Goal: Task Accomplishment & Management: Use online tool/utility

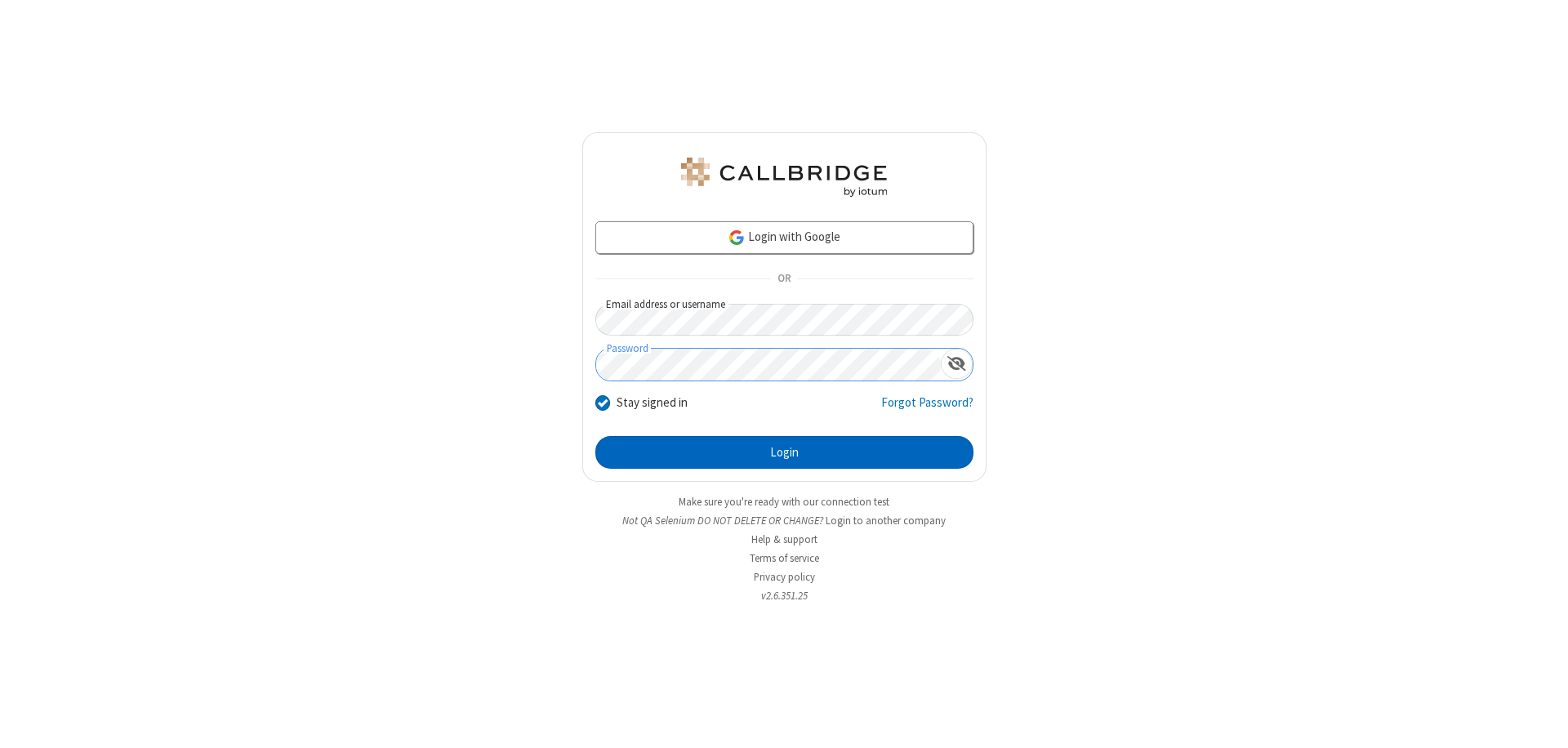
click at [784, 452] on button "Login" at bounding box center [784, 452] width 378 height 33
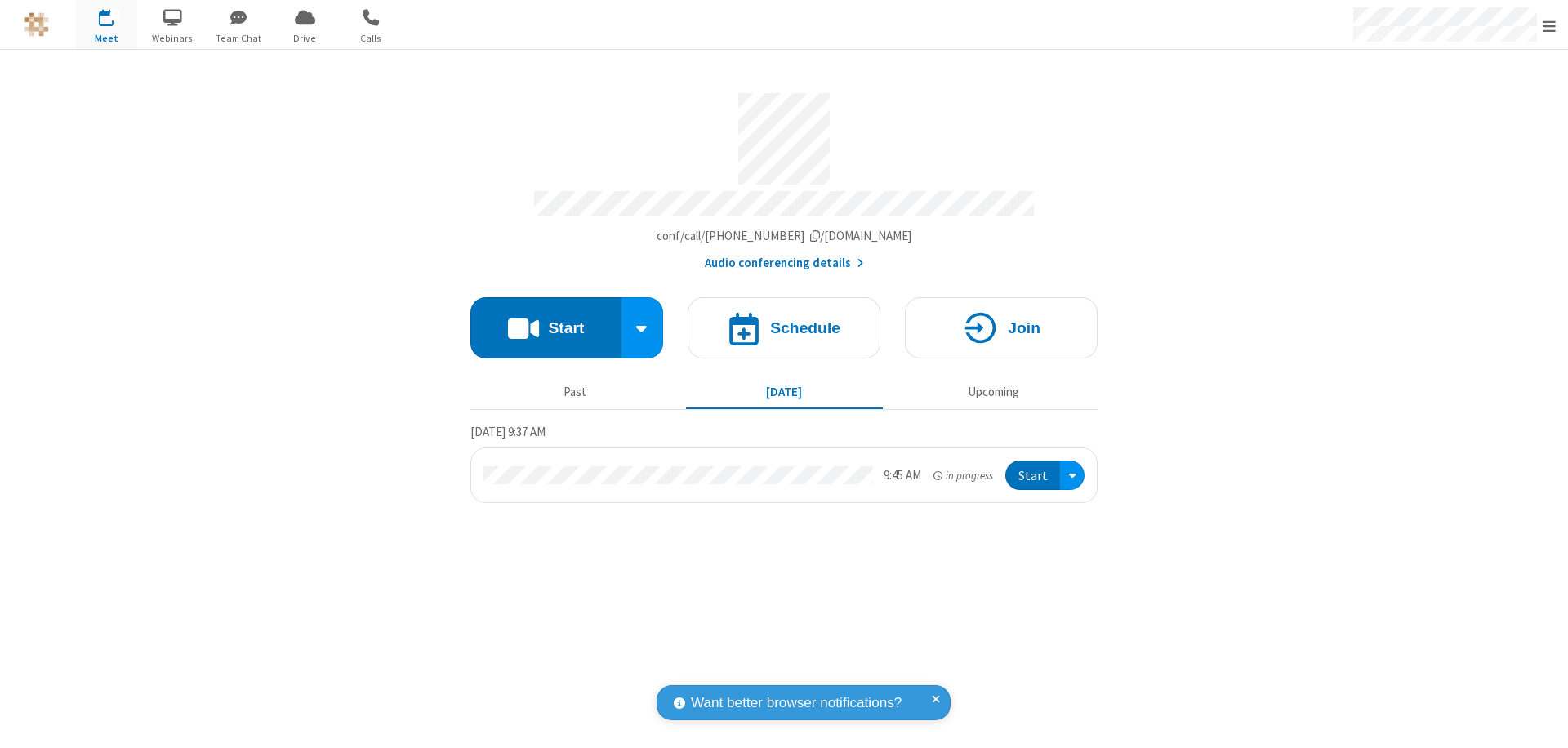
click at [1549, 26] on span "Open menu" at bounding box center [1549, 26] width 13 height 16
click at [305, 38] on span "Drive" at bounding box center [305, 39] width 61 height 15
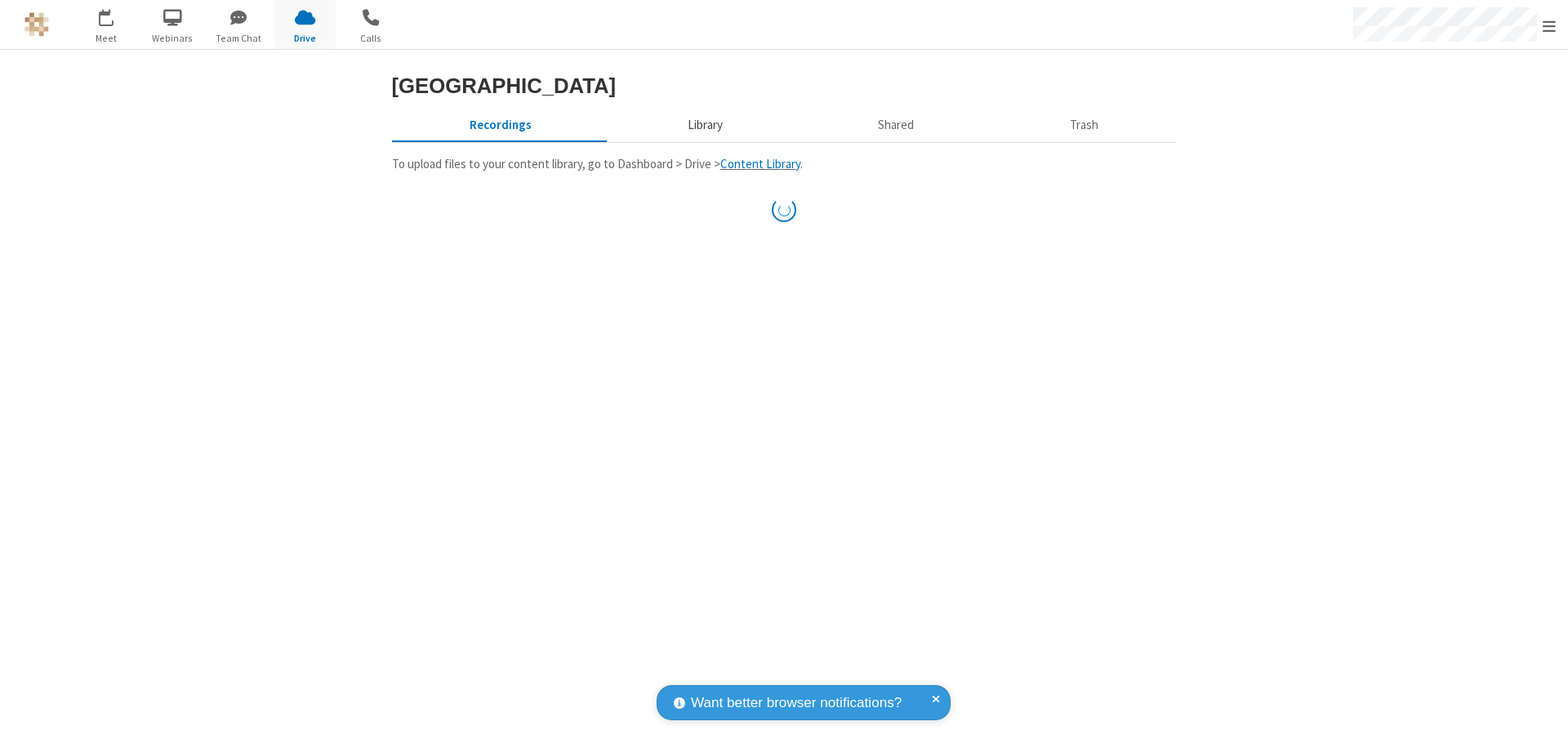
click at [702, 125] on button "Library" at bounding box center [704, 125] width 191 height 31
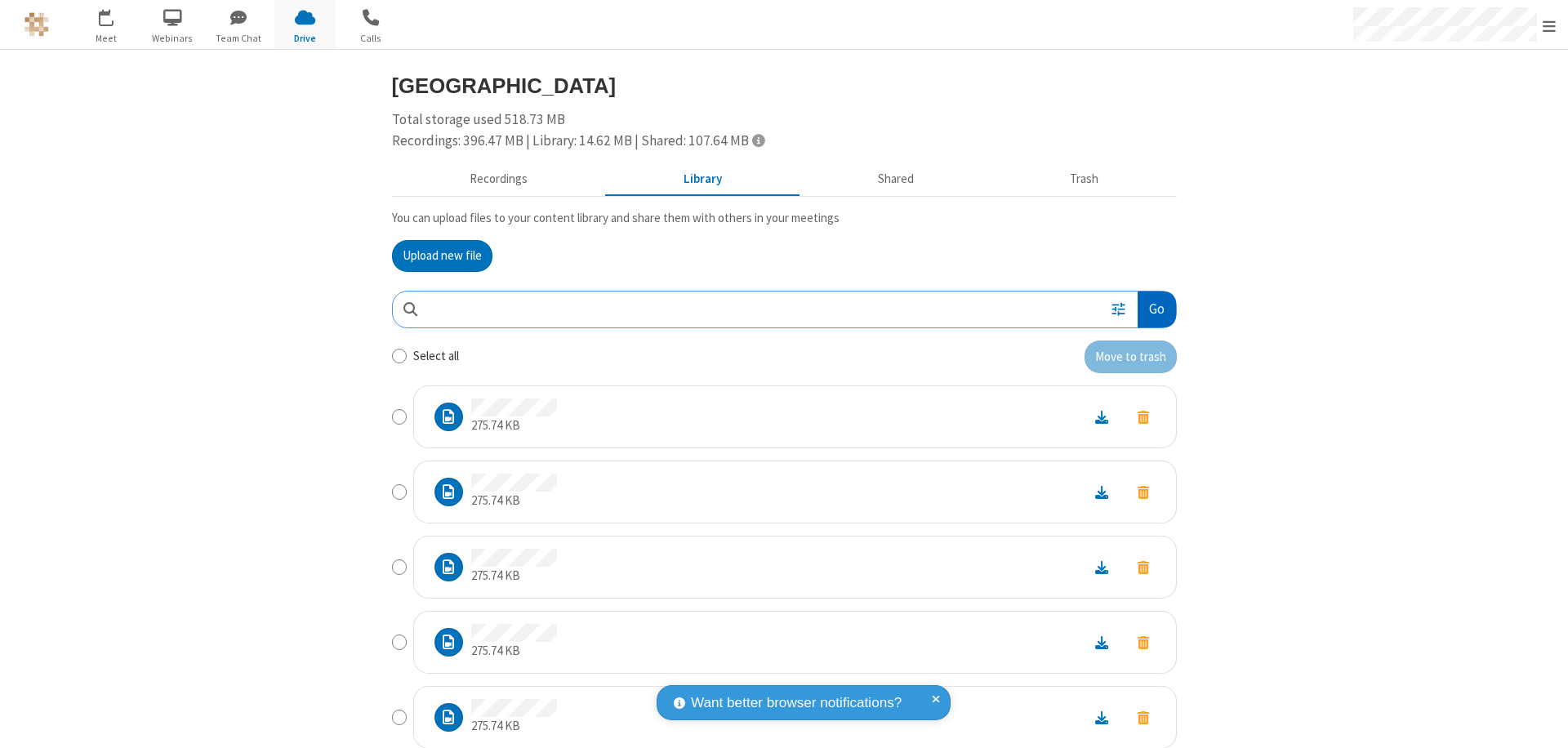
click at [1149, 309] on button "Go" at bounding box center [1157, 310] width 38 height 37
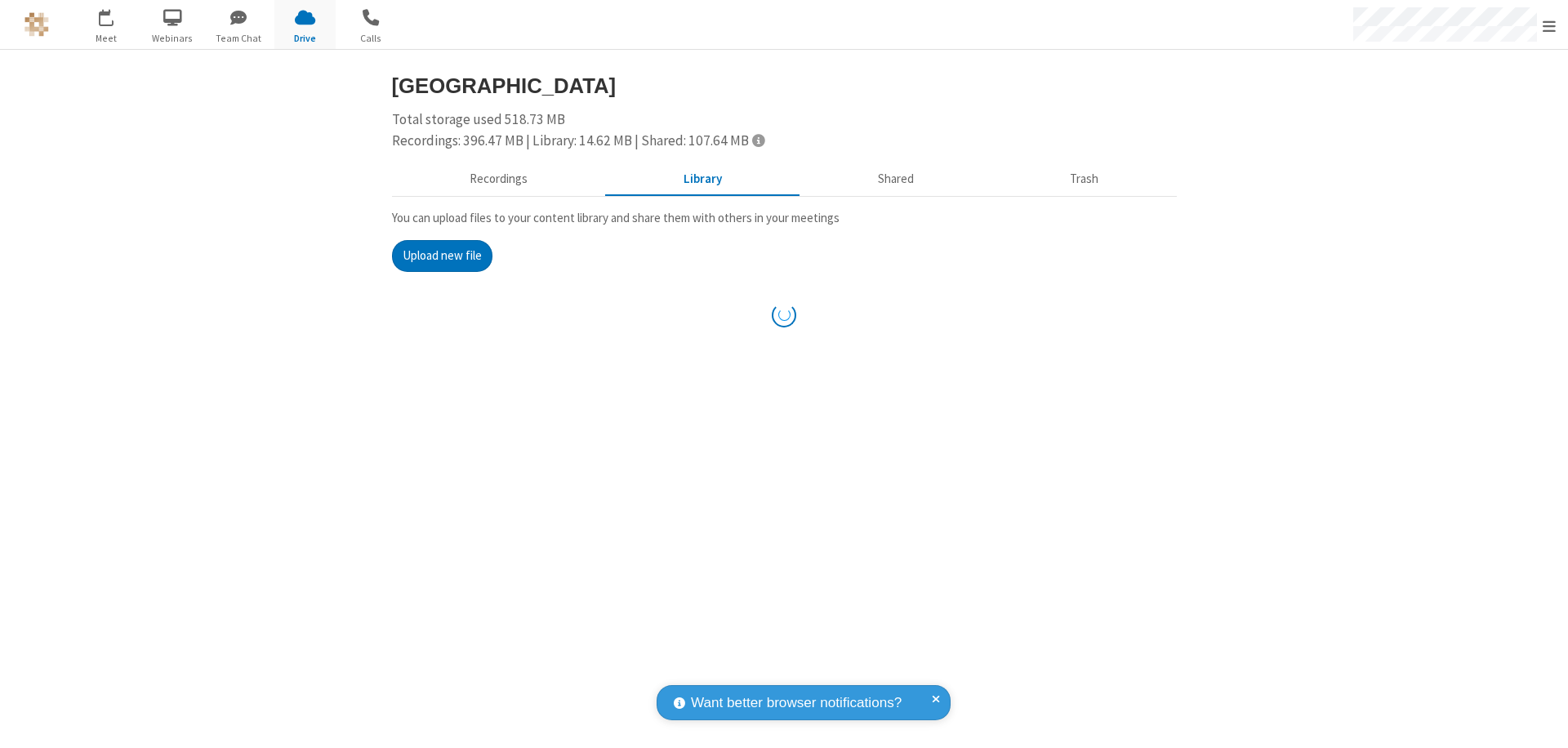
click at [442, 255] on button "Upload new file" at bounding box center [442, 256] width 101 height 33
